Goal: Check status: Check status

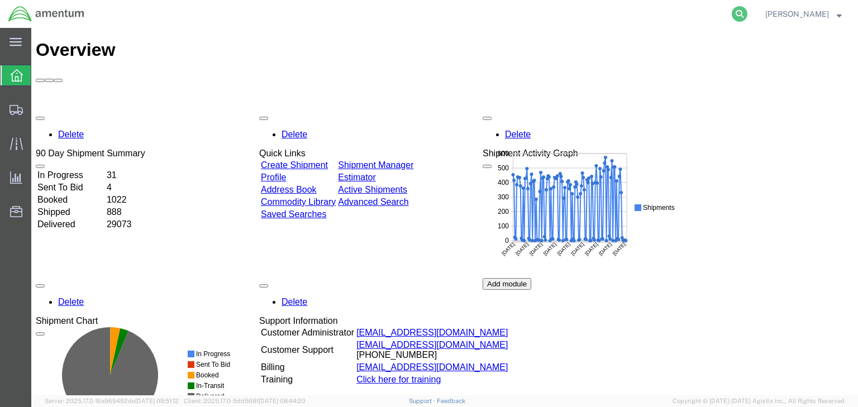
click at [747, 14] on icon at bounding box center [740, 14] width 16 height 16
click at [474, 14] on input "search" at bounding box center [562, 14] width 340 height 27
paste input "56516173"
type input "56516173"
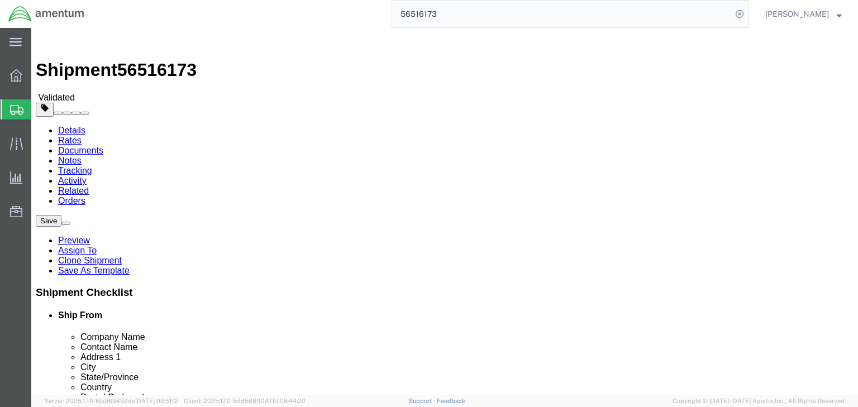
select select "42668"
select select
click link "Package Information"
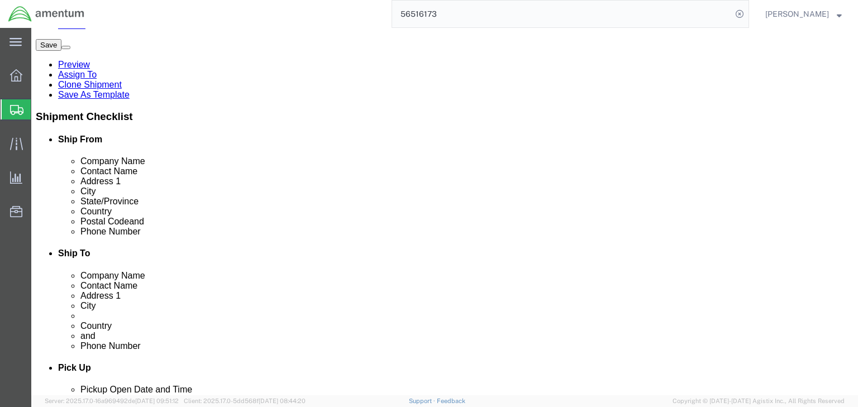
scroll to position [179, 0]
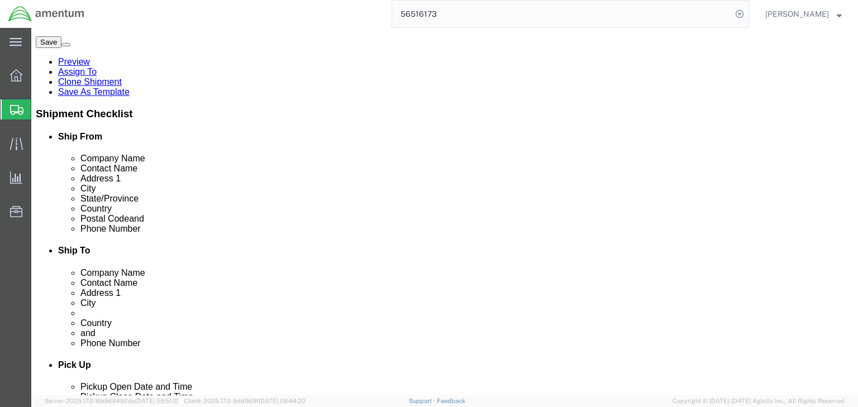
click dd "2.00 Each"
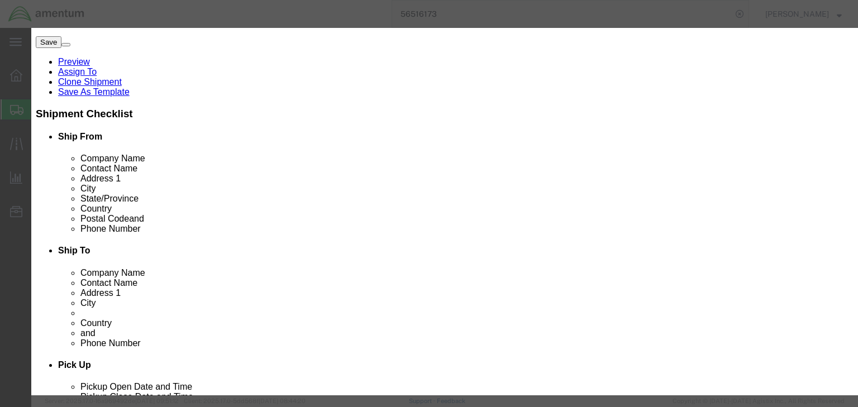
scroll to position [268, 0]
drag, startPoint x: 696, startPoint y: 304, endPoint x: 652, endPoint y: 305, distance: 43.6
click button "Close"
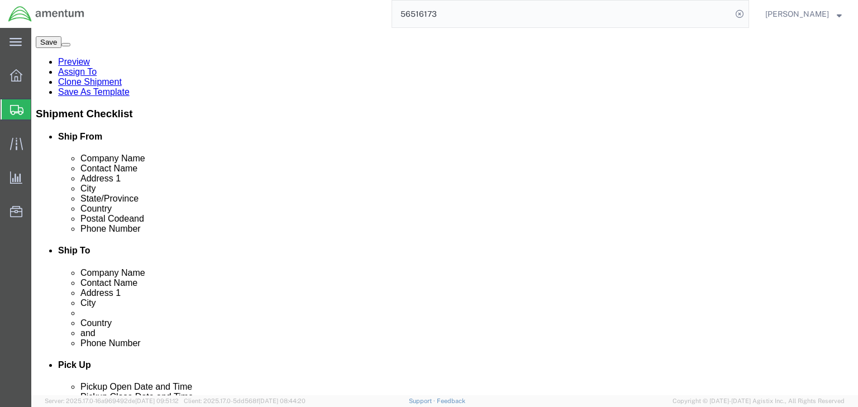
click dl "Pieces: 2.00 Each Total value: 360.00 USD"
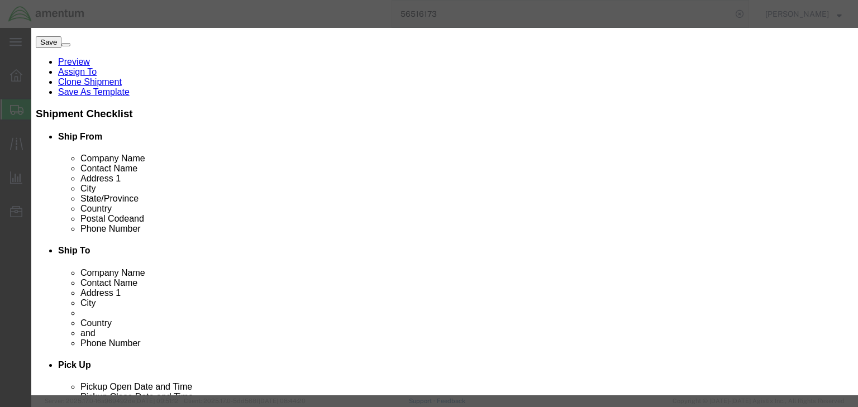
click button "Close"
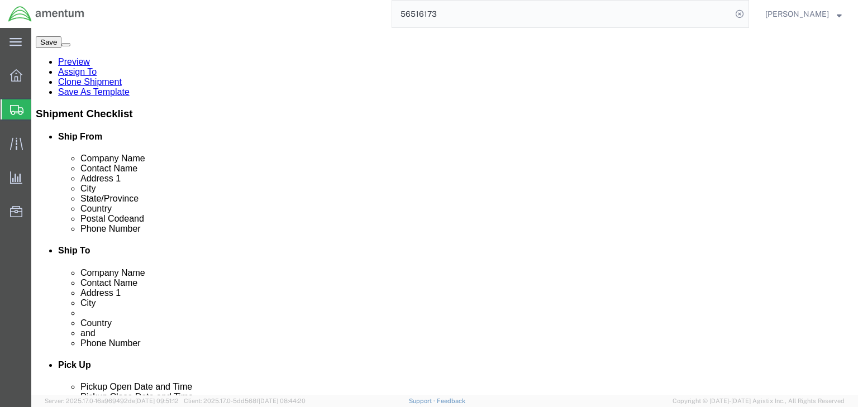
click div "Pieces: 2.00 Each Total value: 327.96 USD"
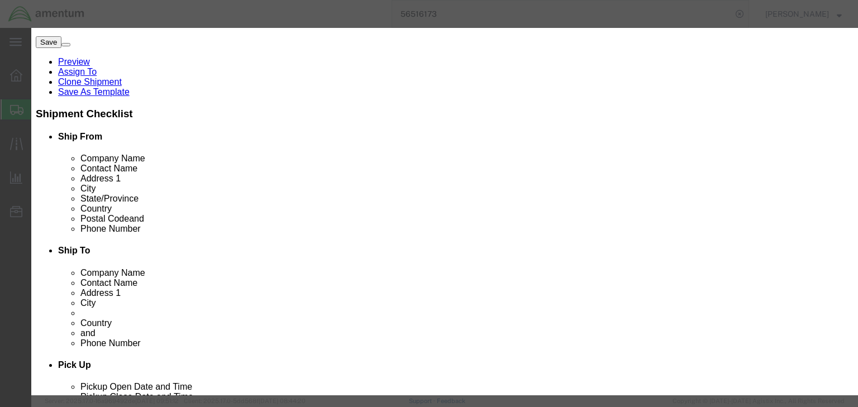
scroll to position [0, 0]
click select "Select Bag Barrels 100Board Feet Bottle Box Blister Pack Carats Can Capsule Car…"
select select "NO"
click select "Select Bag Barrels 100Board Feet Bottle Box Blister Pack Carats Can Capsule Car…"
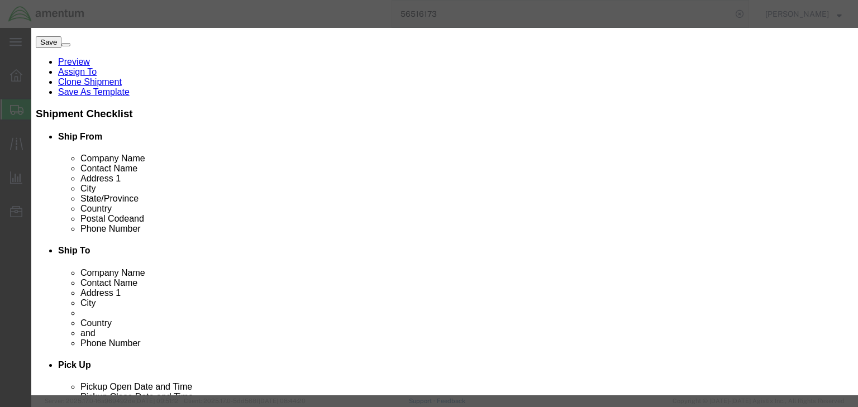
click button "Save & Close"
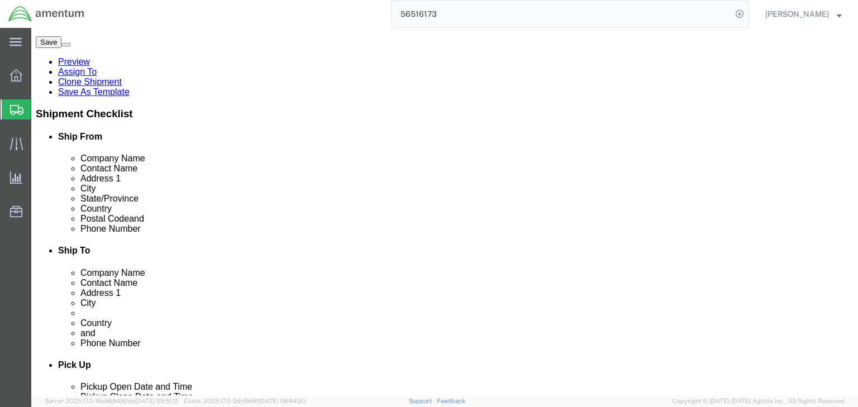
click dd "2.00 Not otherwise specified"
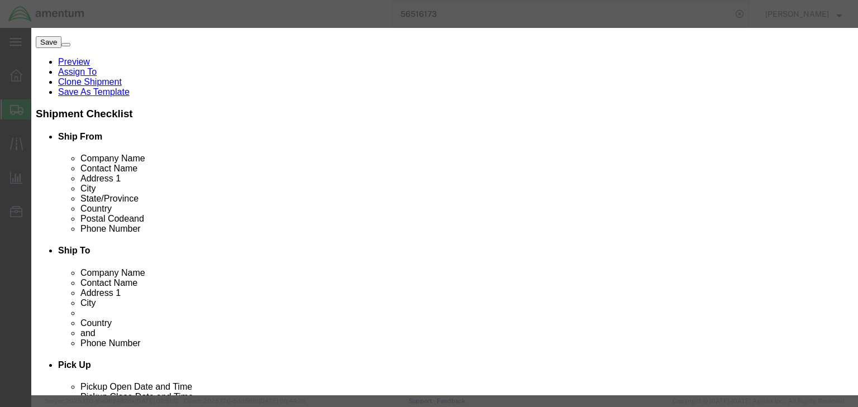
click button "Close"
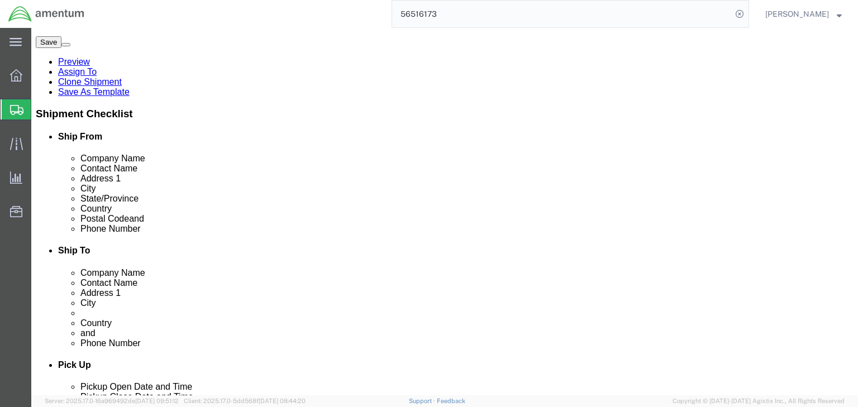
click dd "360.00 USD"
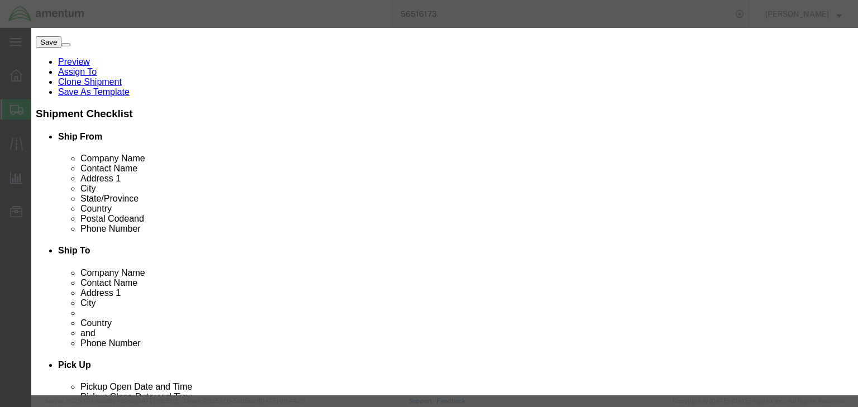
click select "Select Bag Barrels 100Board Feet Bottle Box Blister Pack Carats Can Capsule Car…"
select select "NO"
click select "Select Bag Barrels 100Board Feet Bottle Box Blister Pack Carats Can Capsule Car…"
click button "Save & Close"
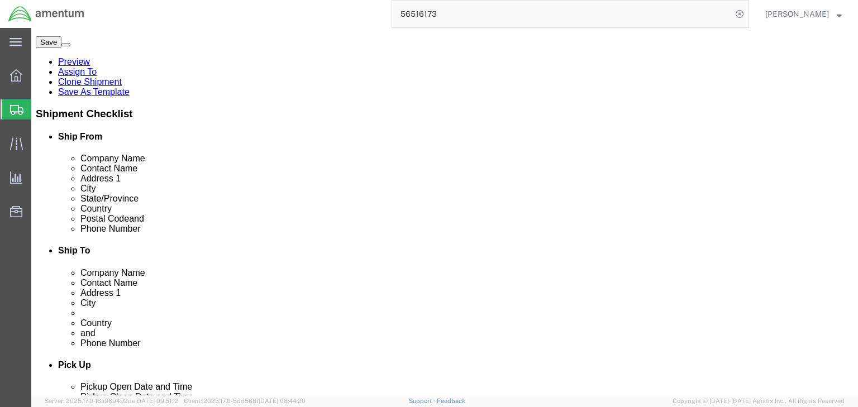
scroll to position [281, 0]
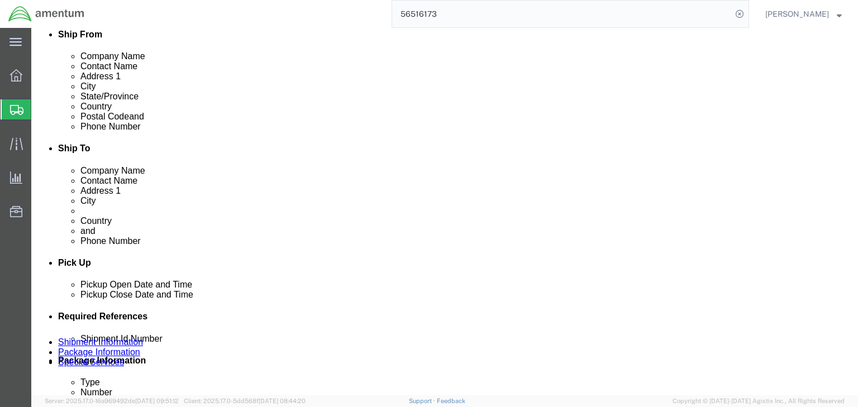
click button "Continue"
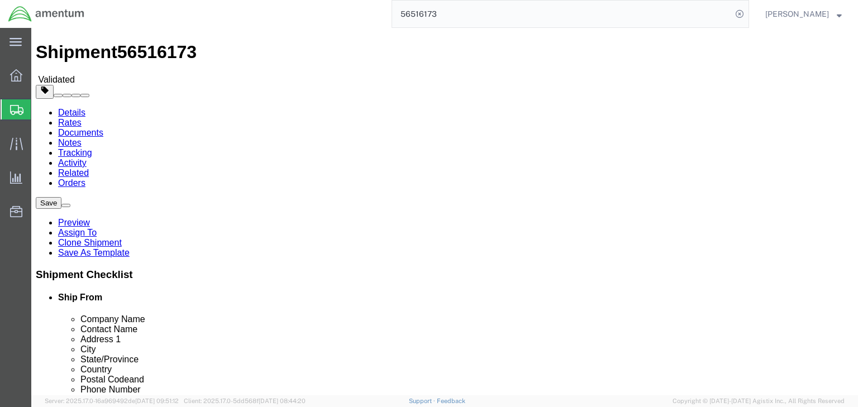
scroll to position [0, 0]
click at [40, 107] on span "Shipments" at bounding box center [35, 109] width 9 height 22
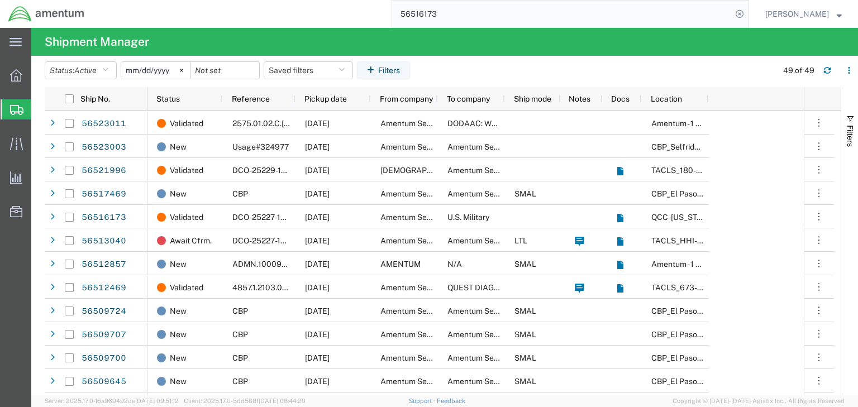
click at [517, 22] on input "56516173" at bounding box center [562, 14] width 340 height 27
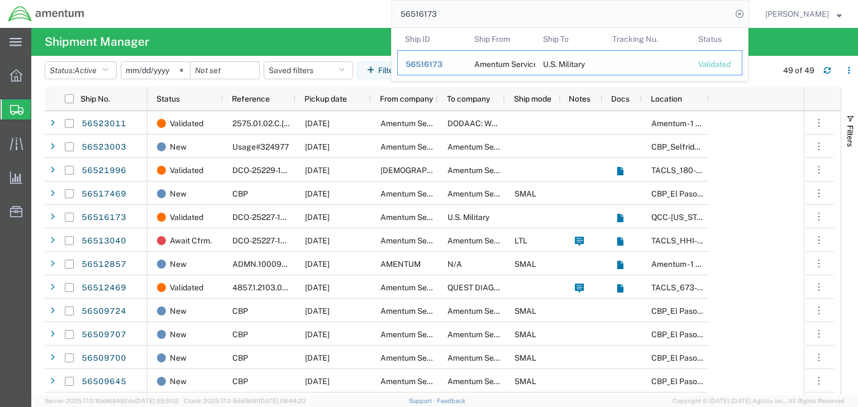
click at [442, 61] on span "56516173" at bounding box center [424, 64] width 37 height 9
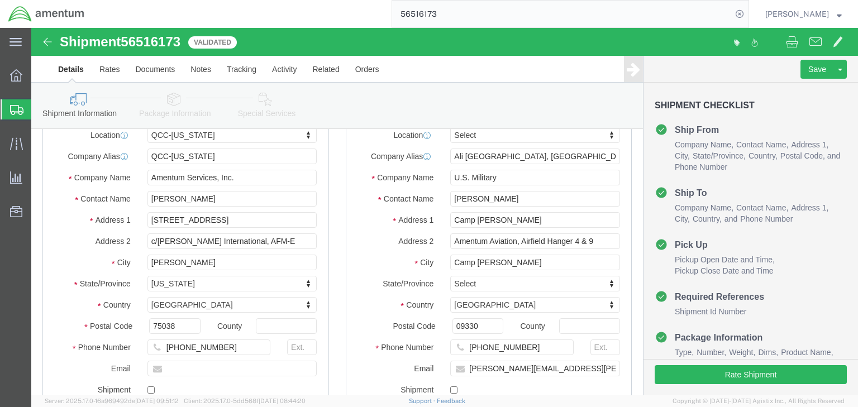
scroll to position [89, 0]
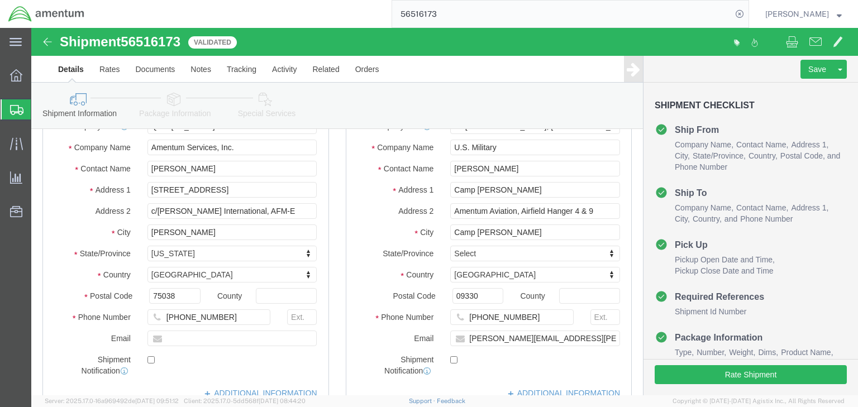
select select "42668"
select select
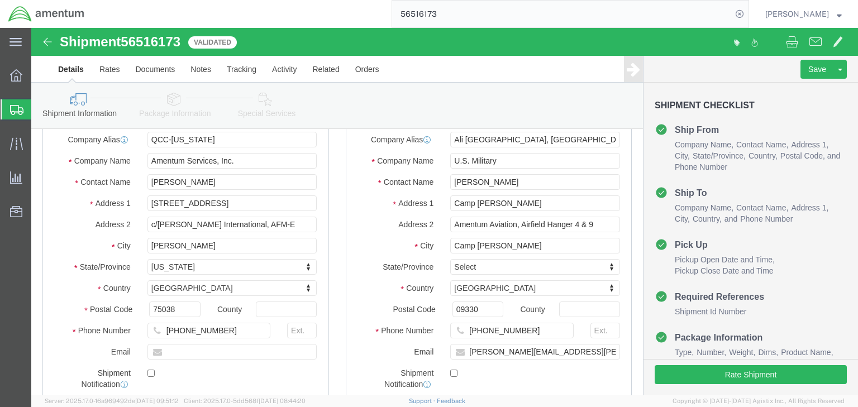
scroll to position [45, 0]
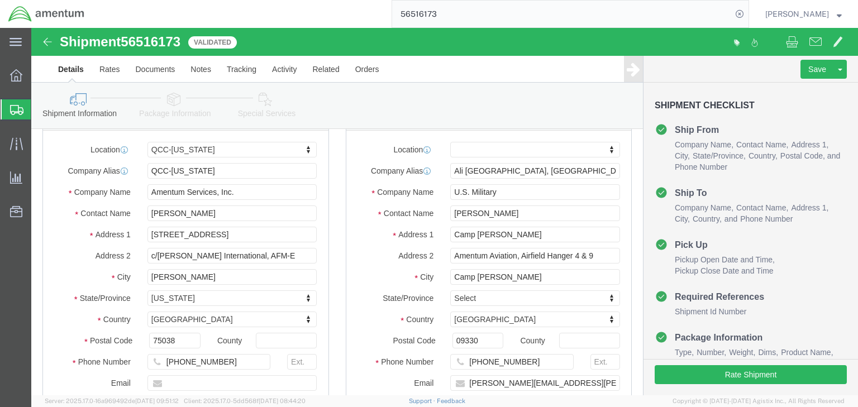
click icon
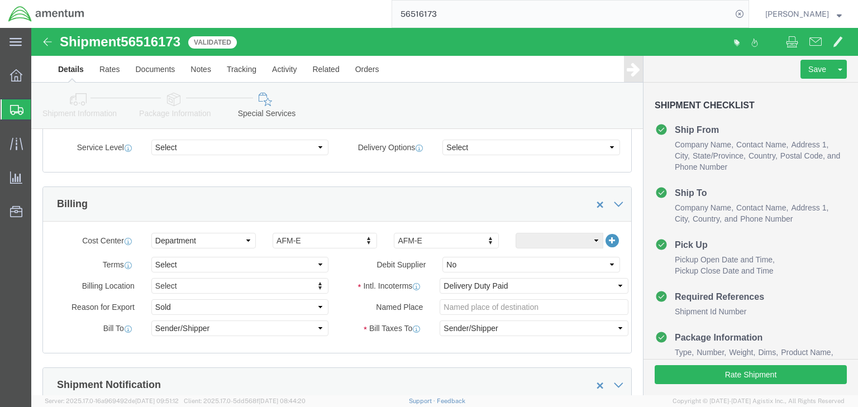
scroll to position [447, 0]
click at [38, 108] on span "Shipments" at bounding box center [35, 109] width 9 height 22
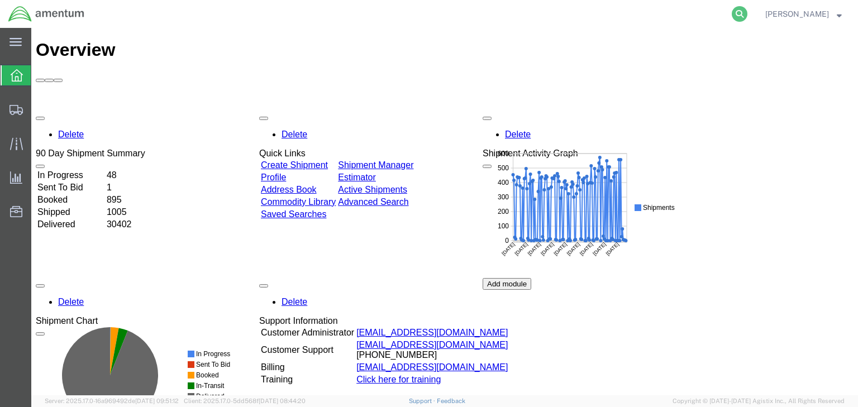
drag, startPoint x: 760, startPoint y: 8, endPoint x: 655, endPoint y: 13, distance: 104.6
click at [747, 8] on icon at bounding box center [740, 14] width 16 height 16
click at [512, 16] on input "search" at bounding box center [562, 14] width 340 height 27
paste input "56463676"
type input "56463676"
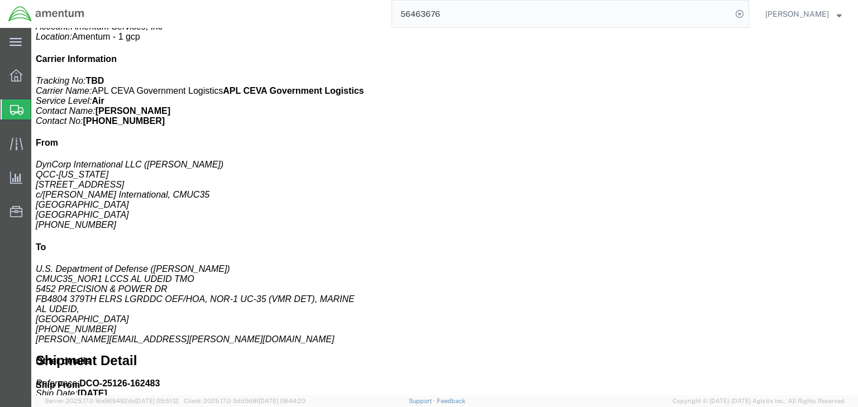
scroll to position [268, 0]
click h3 "BATTERY,NONRECHARGEABLE, ELECTRONIC, EA"
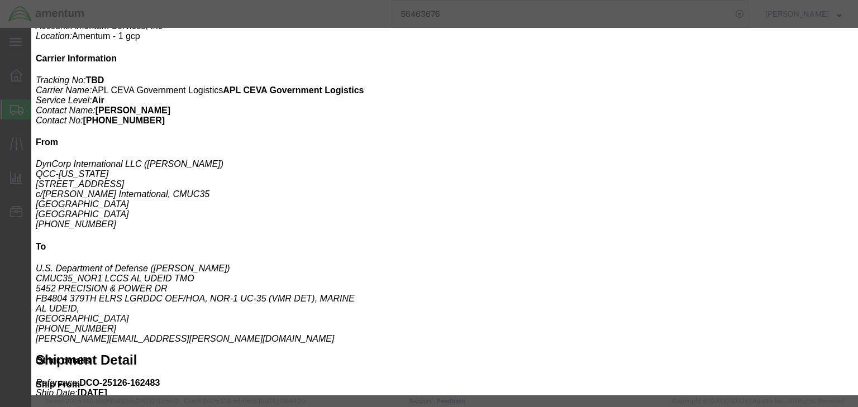
scroll to position [88, 0]
click icon "button"
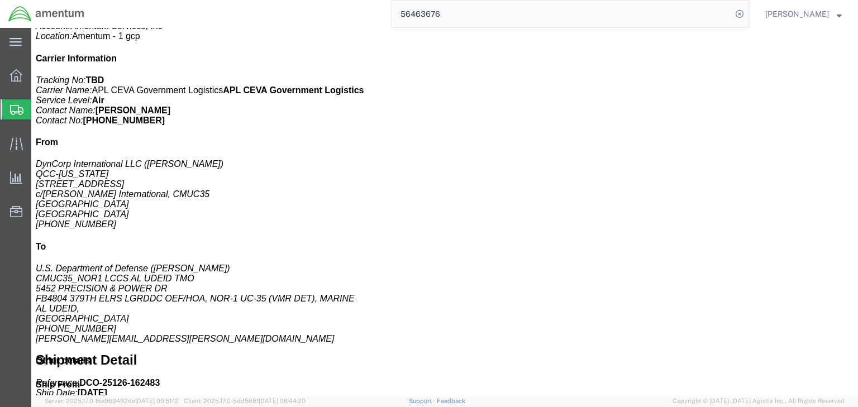
click p "Total value: 105.30 USD"
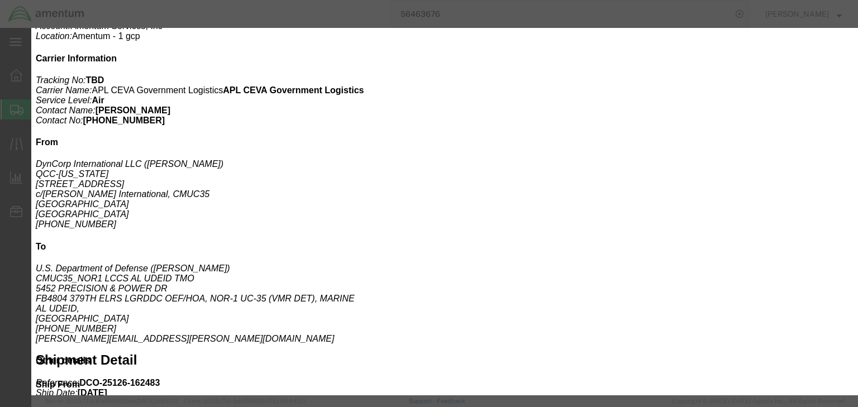
click icon "button"
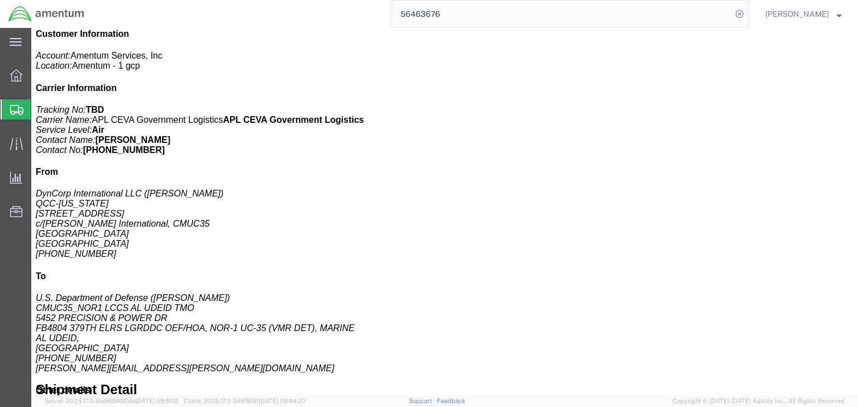
scroll to position [268, 0]
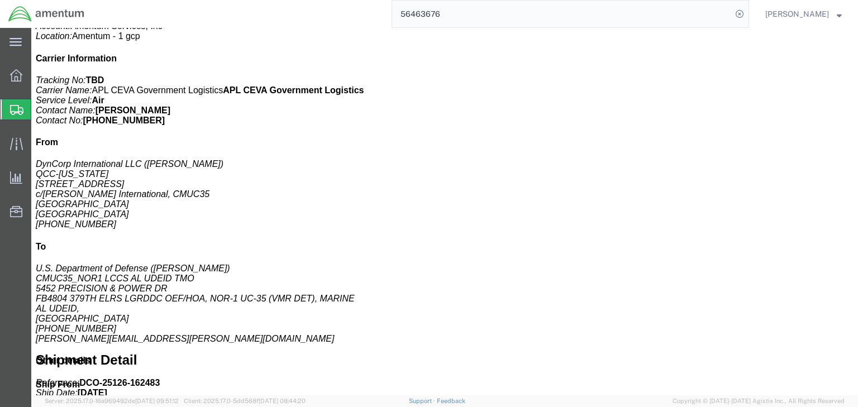
click div "PRIST WINDOW CLEANER Pieces: 15.00 Each Total value: 105.30 USD SKU: 09-02049 C…"
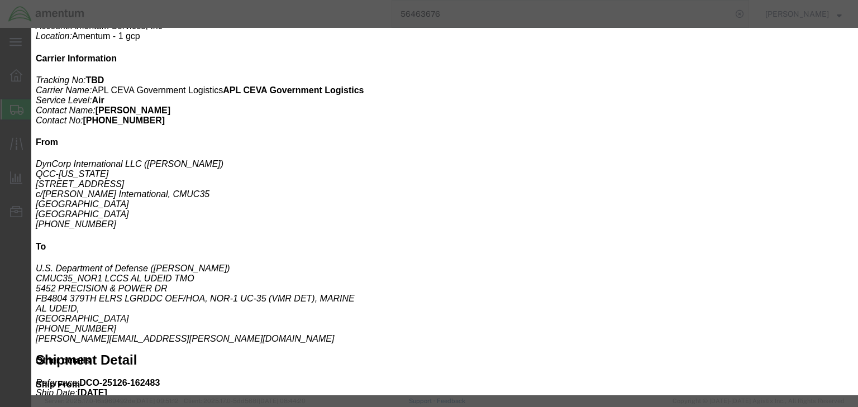
click icon "button"
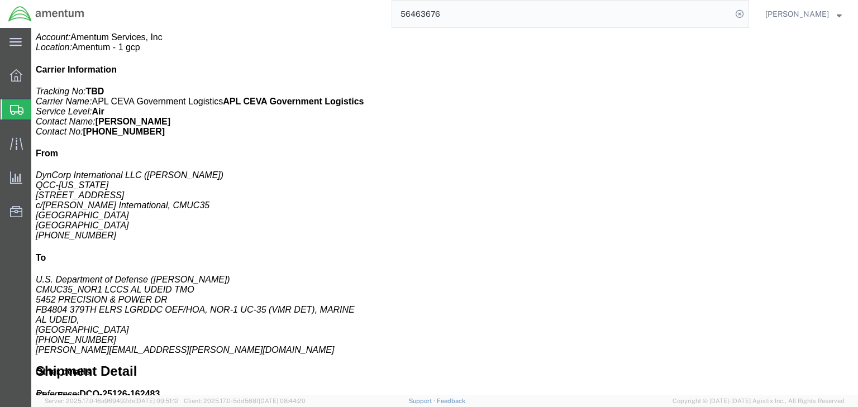
scroll to position [0, 0]
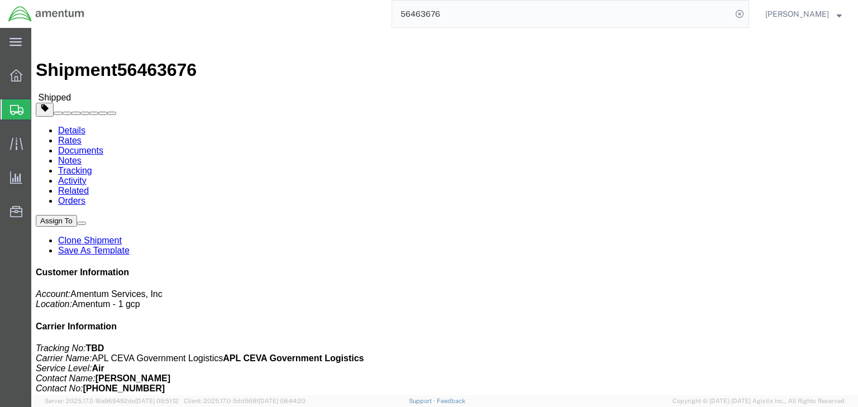
click at [40, 104] on span "Shipments" at bounding box center [35, 109] width 9 height 22
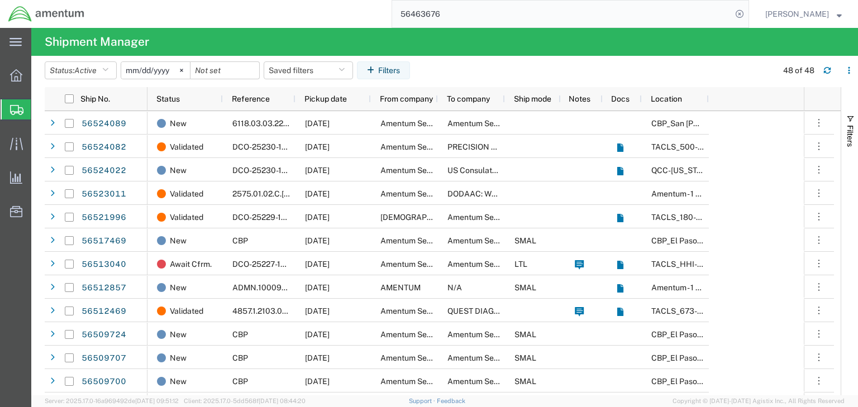
click at [532, 7] on input "56463676" at bounding box center [562, 14] width 340 height 27
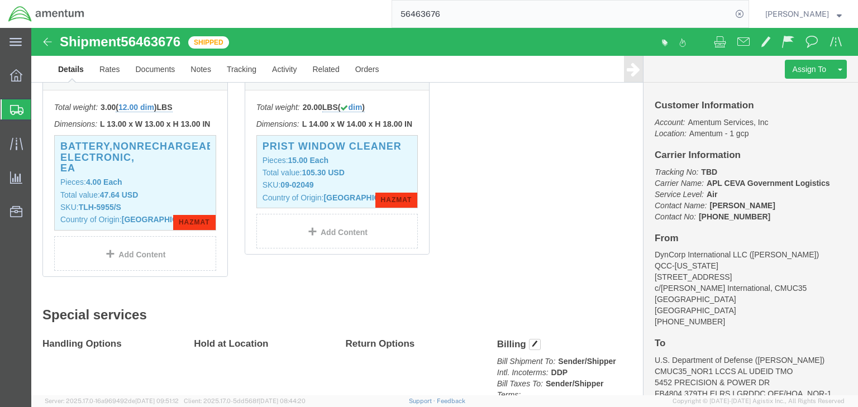
scroll to position [459, 0]
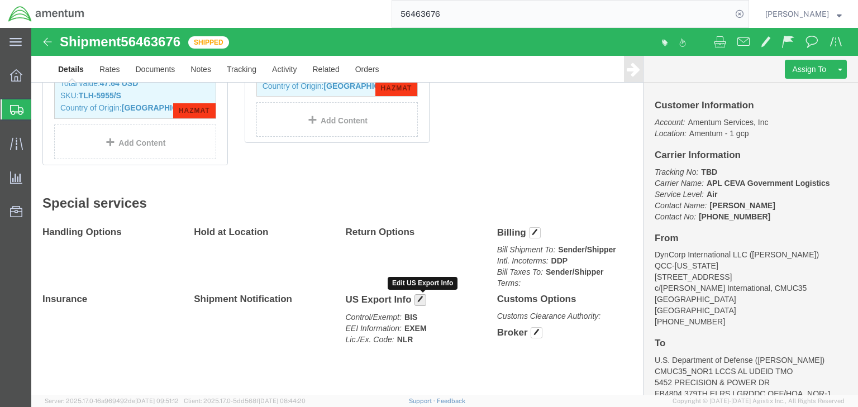
click button "button"
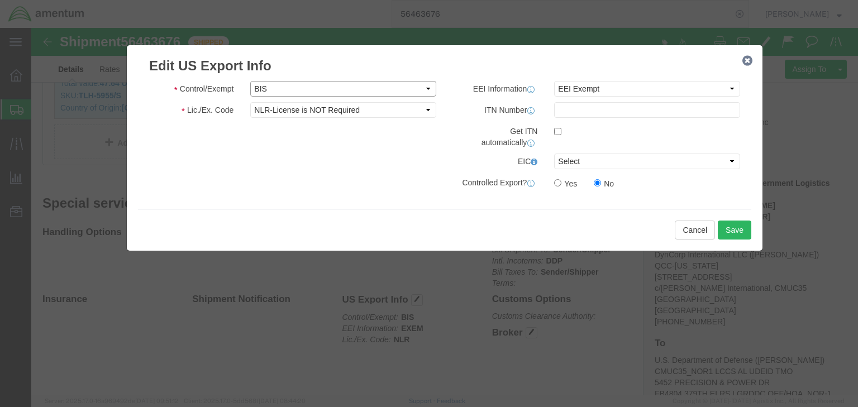
click select "Select ATF BIS DEA EPA FDA FTR ITAR OFAC Other (OPA)"
select select "FTR"
click select "Select ATF BIS DEA EPA FDA FTR ITAR OFAC Other (OPA)"
click select "Select 30.2(d)(2) 30.36 30.37(a) 30.37(f) 30.37(g) 30.37(h) 30.37(i) 30.37(j) 3…"
select select "30.37(a)"
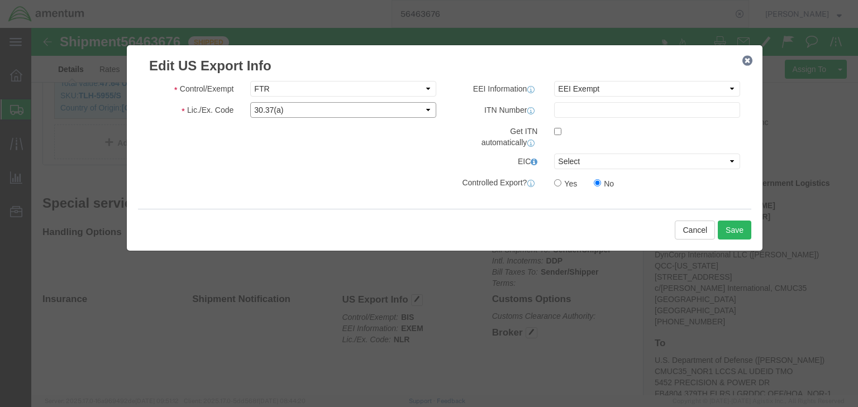
click select "Select 30.2(d)(2) 30.36 30.37(a) 30.37(f) 30.37(g) 30.37(h) 30.37(i) 30.37(j) 3…"
click button "Save"
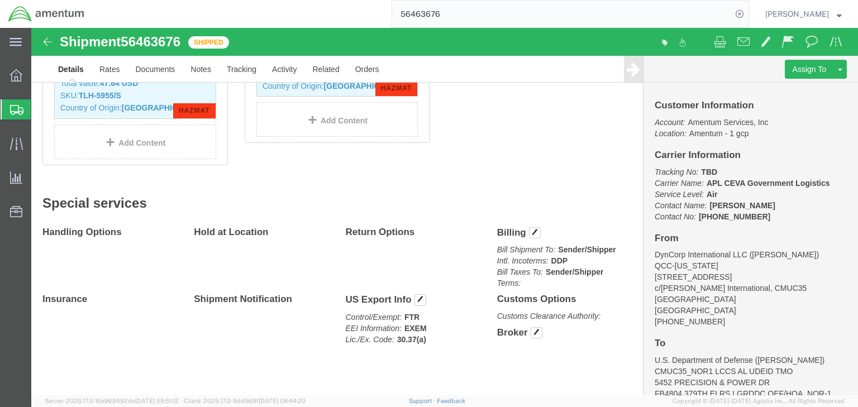
click at [40, 107] on span "Shipments" at bounding box center [35, 109] width 9 height 22
